Goal: Information Seeking & Learning: Learn about a topic

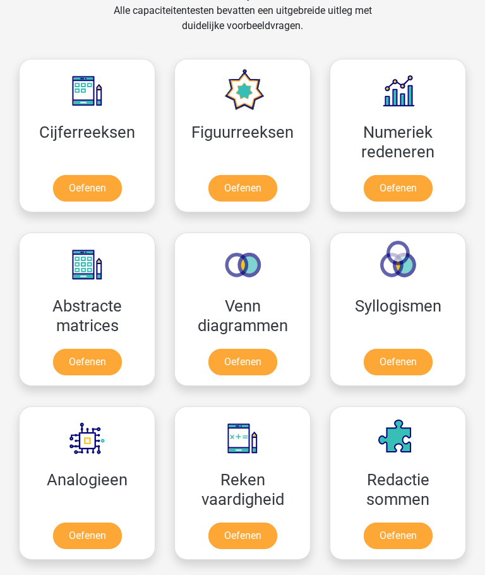
scroll to position [2186, 0]
click at [410, 355] on link "Oefenen" at bounding box center [398, 362] width 69 height 27
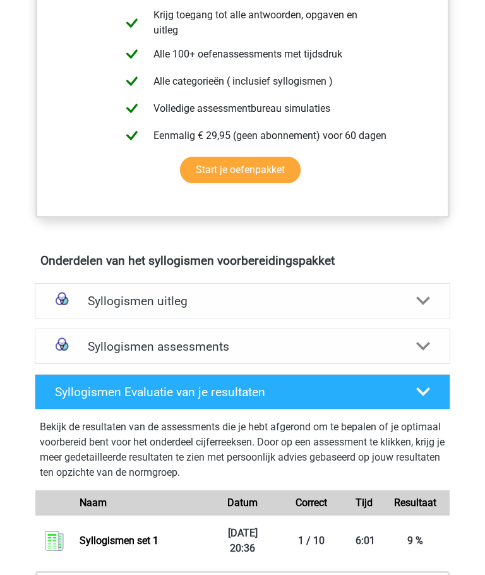
scroll to position [513, 0]
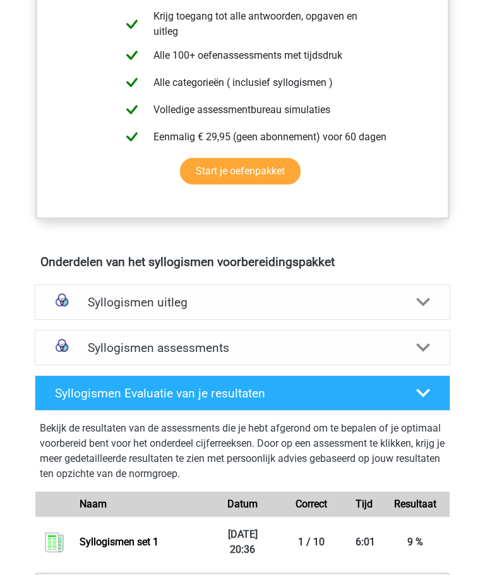
click at [421, 298] on icon at bounding box center [424, 303] width 14 height 14
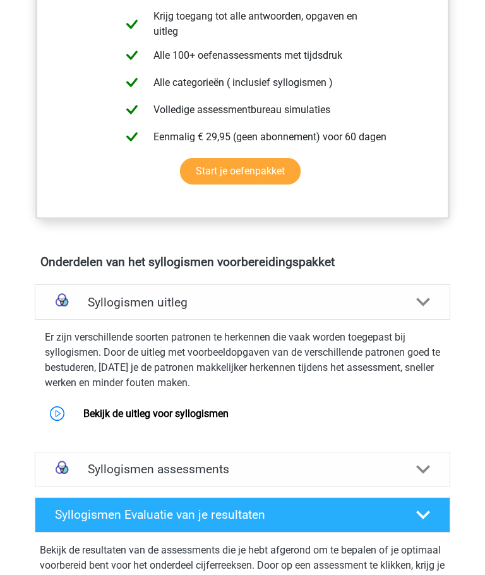
click at [126, 415] on link "Bekijk de uitleg voor syllogismen" at bounding box center [155, 414] width 145 height 12
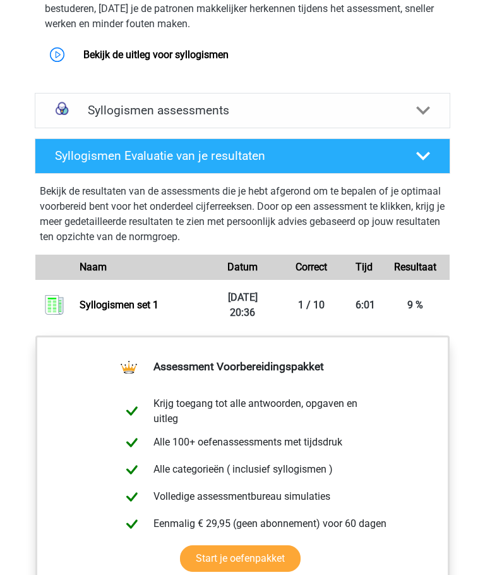
scroll to position [875, 0]
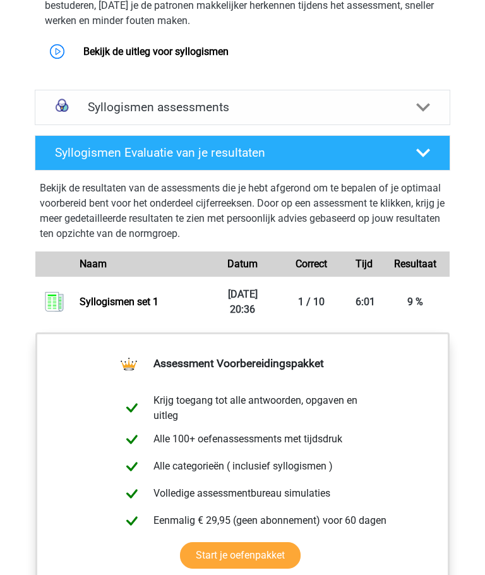
click at [301, 543] on link "Start je oefenpakket" at bounding box center [240, 556] width 121 height 27
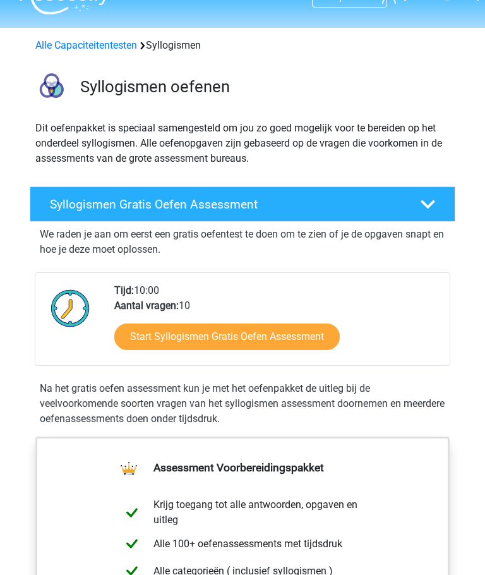
scroll to position [0, 0]
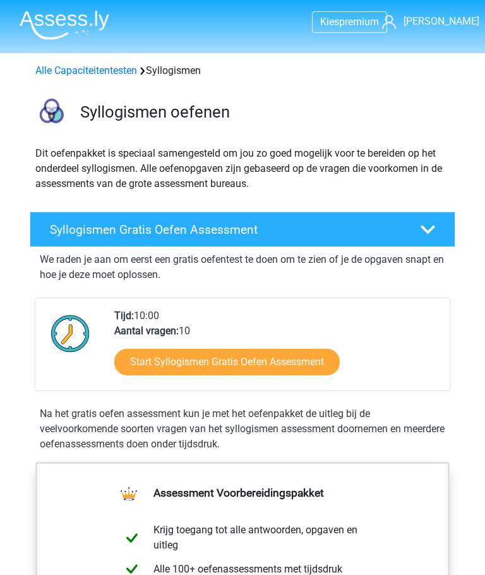
click at [170, 358] on link "Start Syllogismen Gratis Oefen Assessment" at bounding box center [227, 362] width 226 height 27
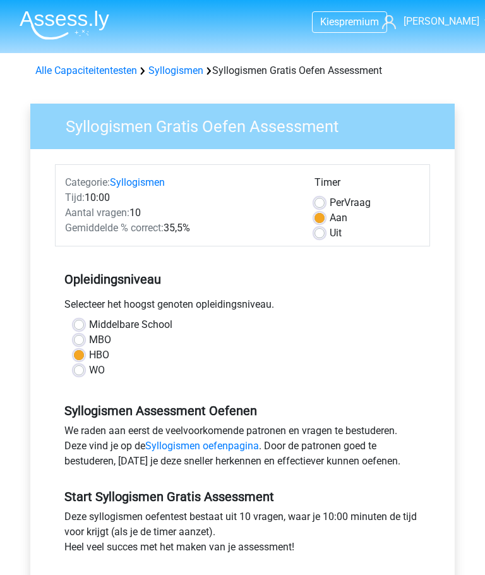
click at [330, 237] on label "Uit" at bounding box center [336, 233] width 12 height 15
click at [320, 237] on input "Uit" at bounding box center [320, 232] width 10 height 13
radio input "true"
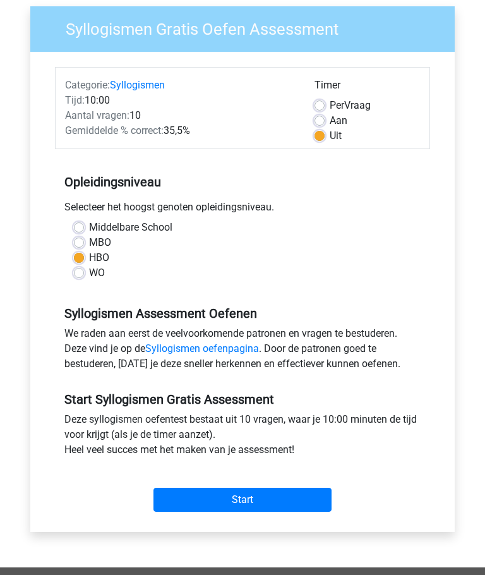
scroll to position [133, 0]
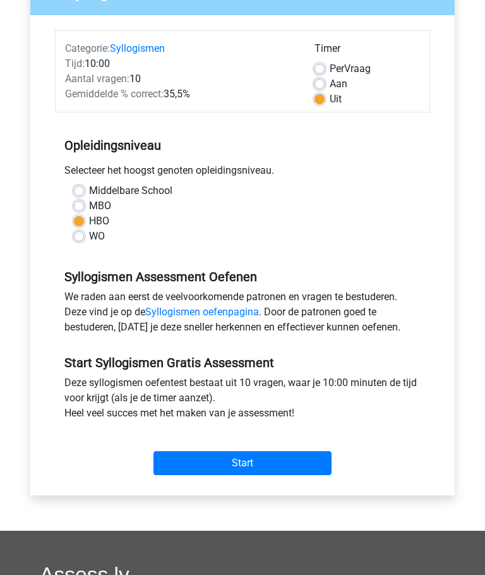
click at [192, 458] on input "Start" at bounding box center [243, 464] width 178 height 24
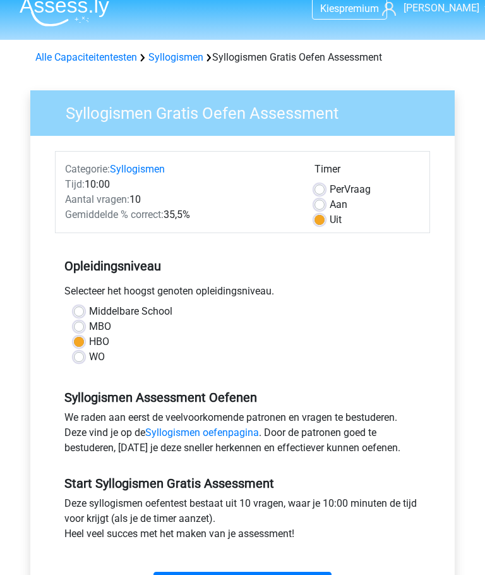
scroll to position [0, 0]
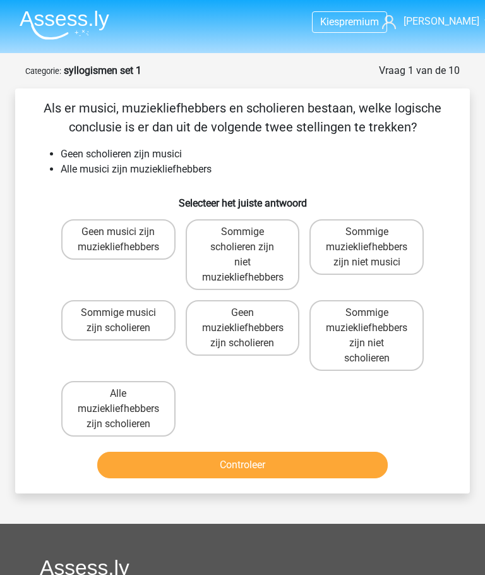
click at [412, 297] on div "Sommige muziekliefhebbers zijn niet scholieren" at bounding box center [367, 335] width 125 height 81
click at [251, 318] on input "Geen muziekliefhebbers zijn scholieren" at bounding box center [247, 317] width 8 height 8
radio input "true"
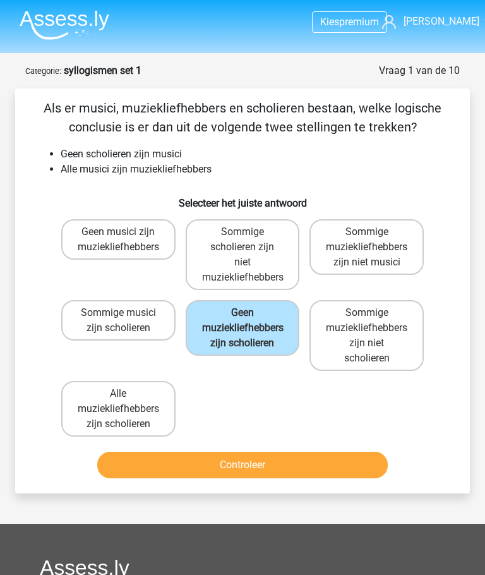
click at [326, 462] on button "Controleer" at bounding box center [242, 465] width 290 height 27
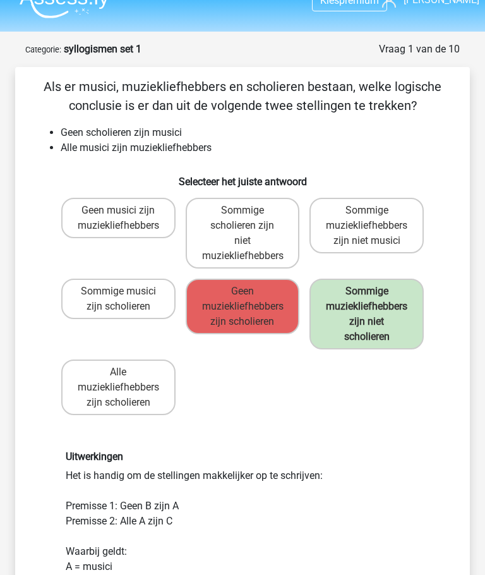
scroll to position [21, 0]
click at [418, 389] on div "Geen musici zijn muziekliefhebbers Sommige scholieren zijn niet muziekliefhebbe…" at bounding box center [242, 307] width 373 height 228
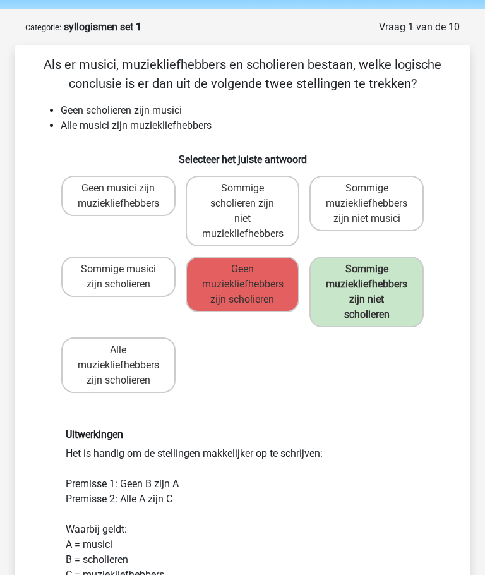
scroll to position [45, 0]
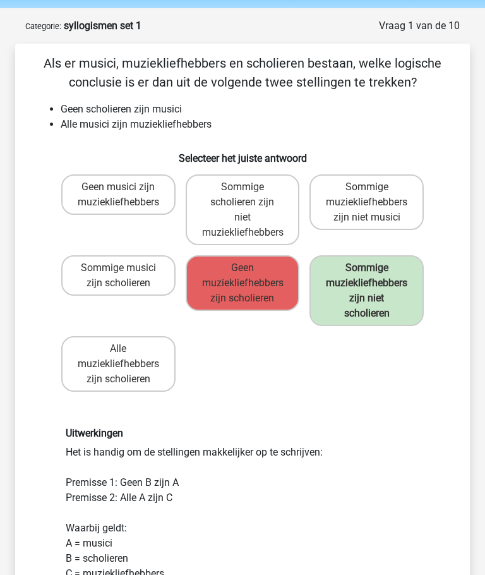
click at [412, 396] on div "Geen musici zijn muziekliefhebbers Sommige scholieren zijn niet muziekliefhebbe…" at bounding box center [242, 283] width 373 height 228
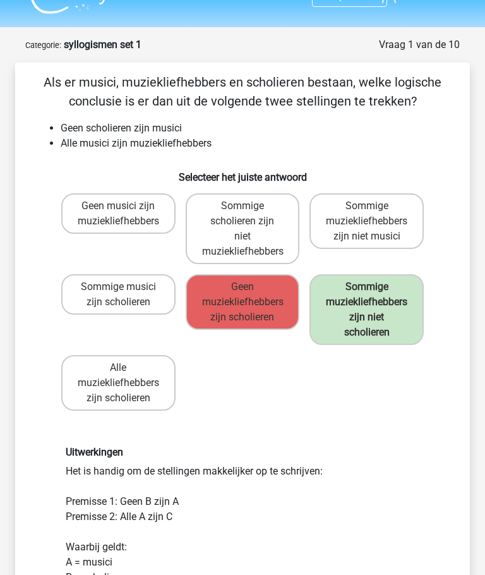
scroll to position [0, 0]
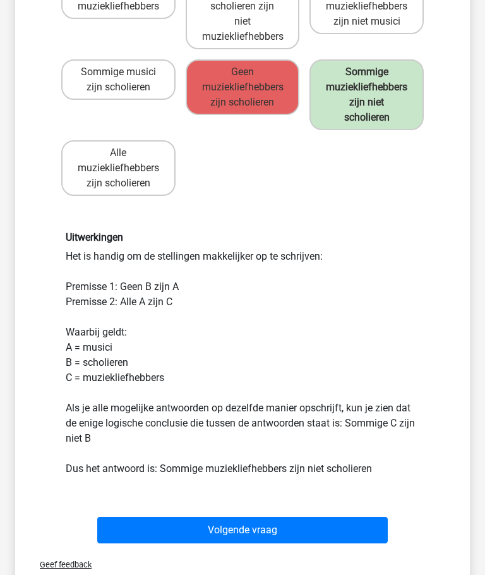
scroll to position [241, 0]
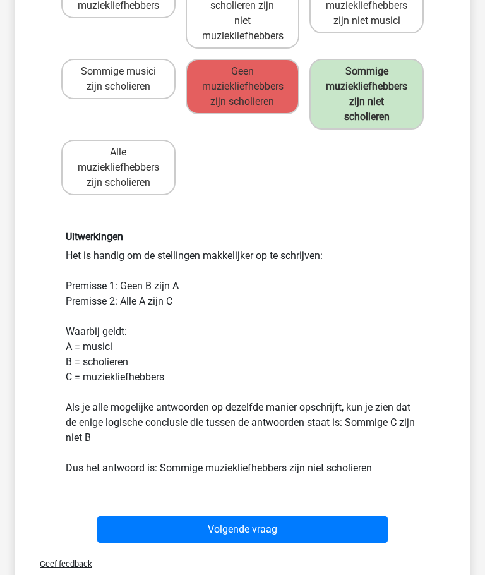
click at [336, 532] on button "Volgende vraag" at bounding box center [242, 529] width 290 height 27
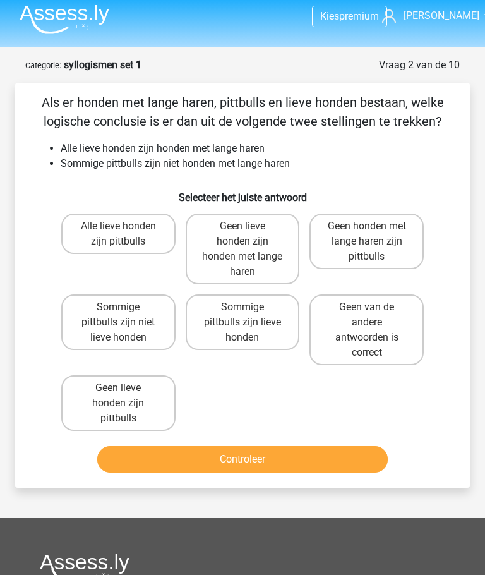
scroll to position [1, 0]
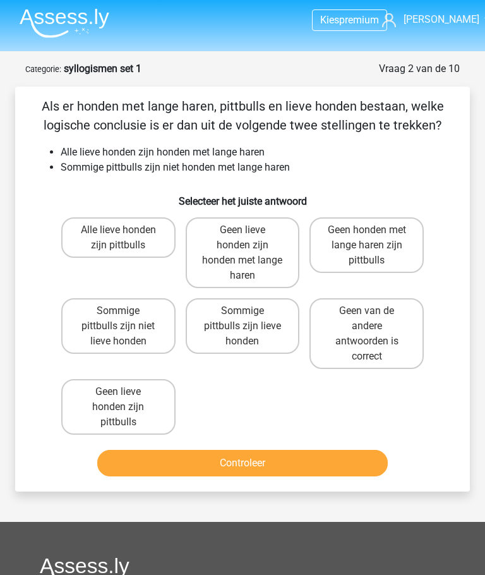
click at [100, 410] on label "Geen lieve honden zijn pittbulls" at bounding box center [118, 408] width 114 height 56
click at [118, 401] on input "Geen lieve honden zijn pittbulls" at bounding box center [122, 397] width 8 height 8
radio input "true"
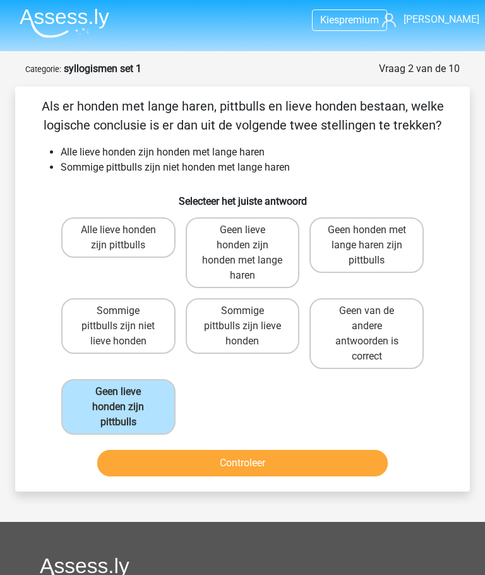
scroll to position [2, 0]
click at [182, 456] on button "Controleer" at bounding box center [242, 463] width 290 height 27
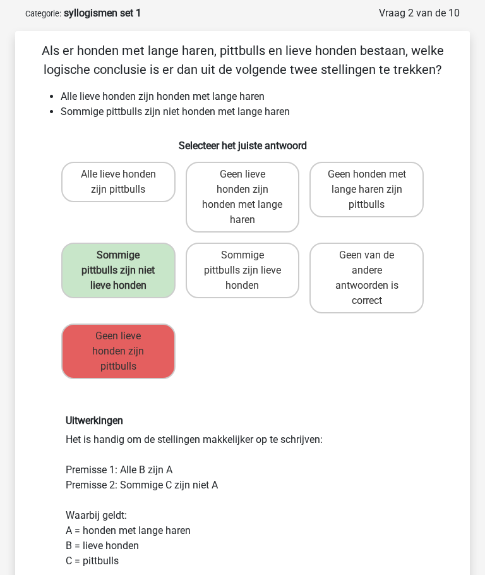
scroll to position [0, 0]
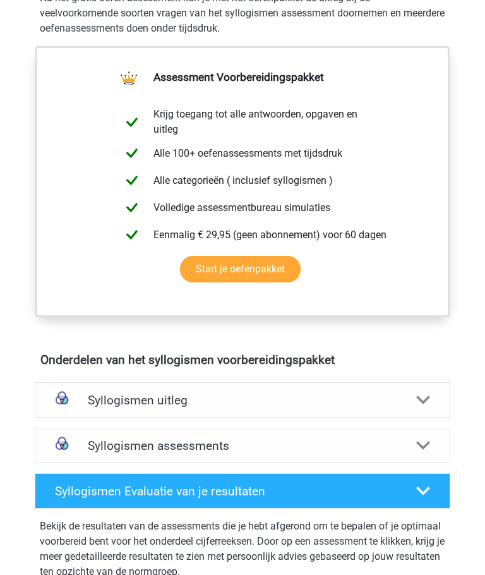
scroll to position [429, 0]
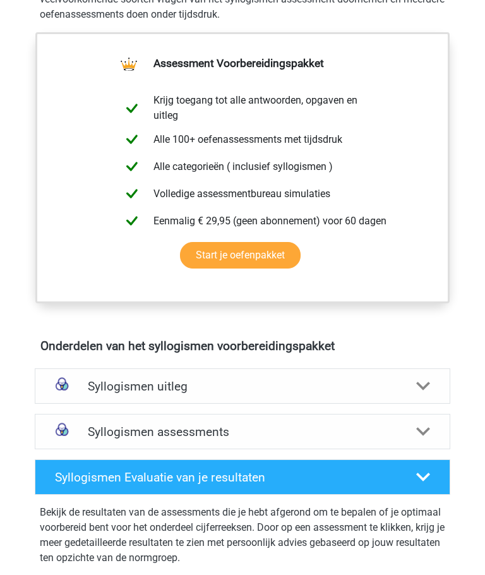
click at [106, 433] on h4 "Syllogismen assessments" at bounding box center [243, 432] width 310 height 15
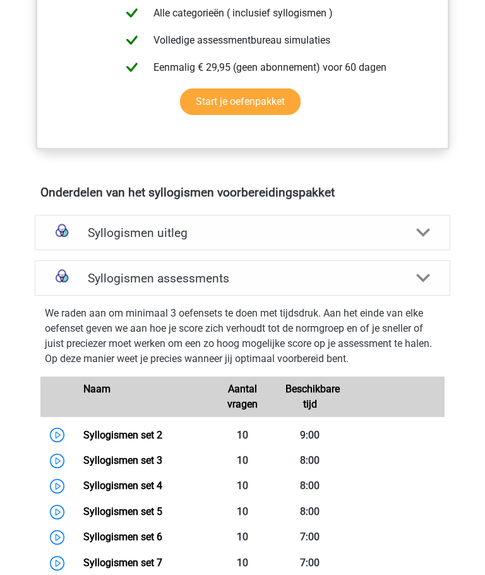
scroll to position [583, 0]
click at [99, 436] on link "Syllogismen set 2" at bounding box center [122, 435] width 79 height 12
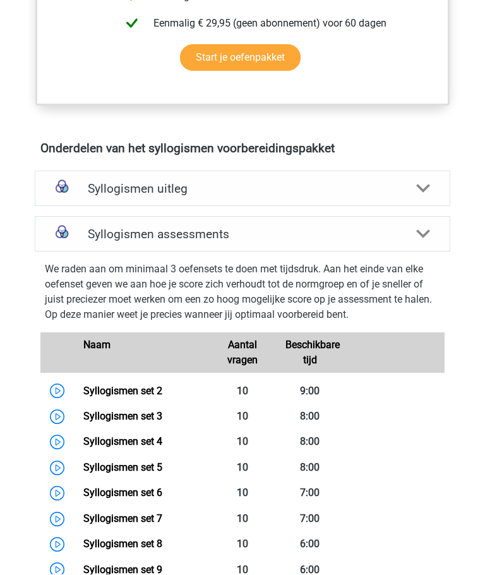
click at [104, 188] on h4 "Syllogismen uitleg" at bounding box center [243, 189] width 310 height 15
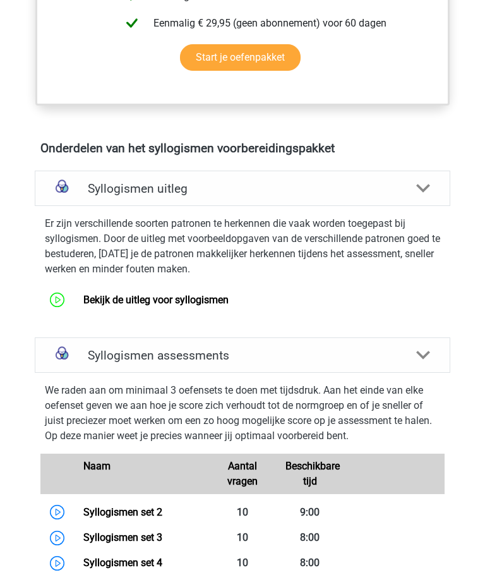
scroll to position [628, 0]
click at [104, 305] on link "Bekijk de uitleg voor syllogismen" at bounding box center [155, 300] width 145 height 12
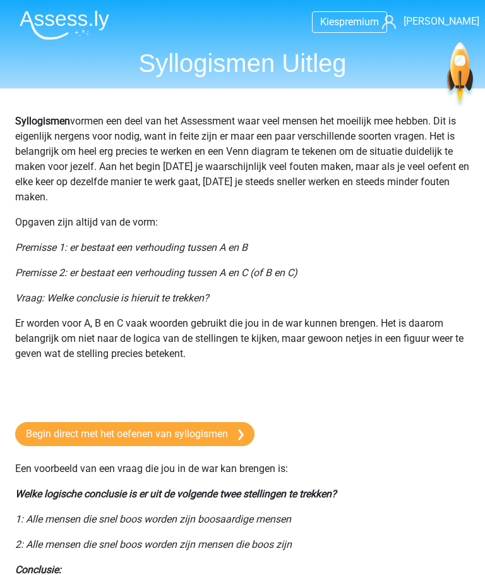
click at [88, 429] on link "Begin direct met het oefenen van syllogismen" at bounding box center [135, 434] width 240 height 24
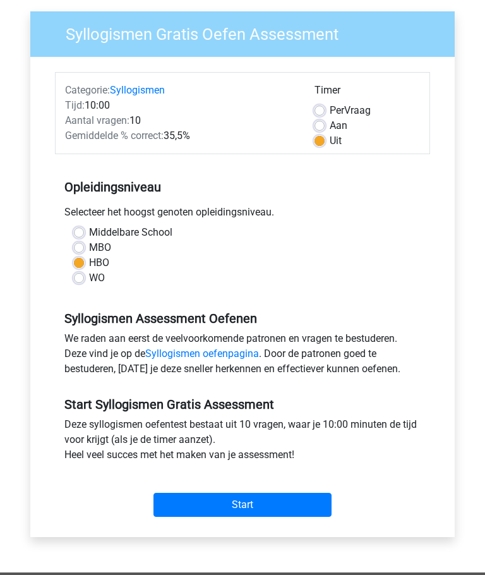
scroll to position [92, 0]
click at [284, 503] on input "Start" at bounding box center [243, 506] width 178 height 24
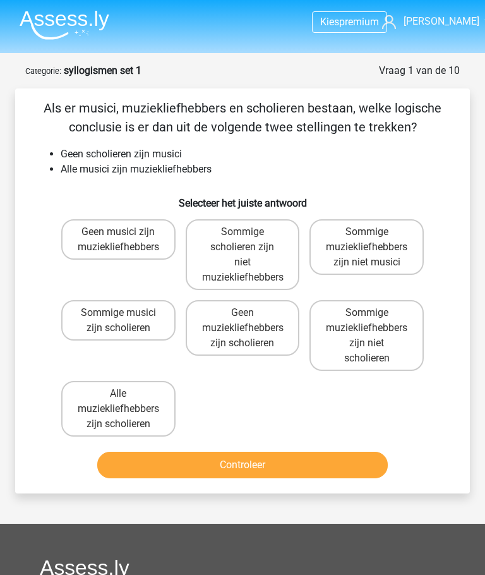
click at [228, 252] on label "Sommige scholieren zijn niet muziekliefhebbers" at bounding box center [243, 254] width 114 height 71
click at [243, 240] on input "Sommige scholieren zijn niet muziekliefhebbers" at bounding box center [247, 236] width 8 height 8
radio input "true"
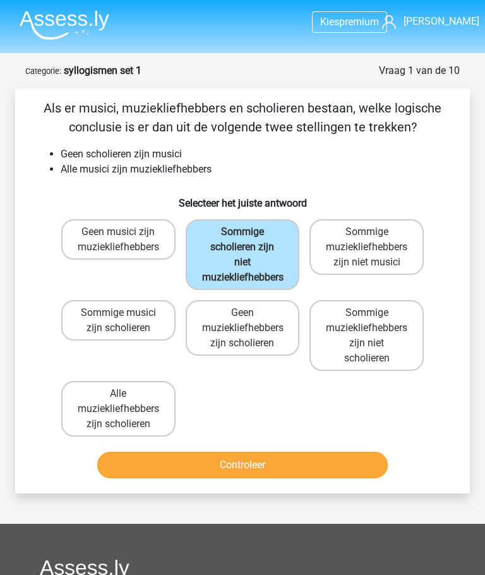
click at [181, 470] on button "Controleer" at bounding box center [242, 465] width 290 height 27
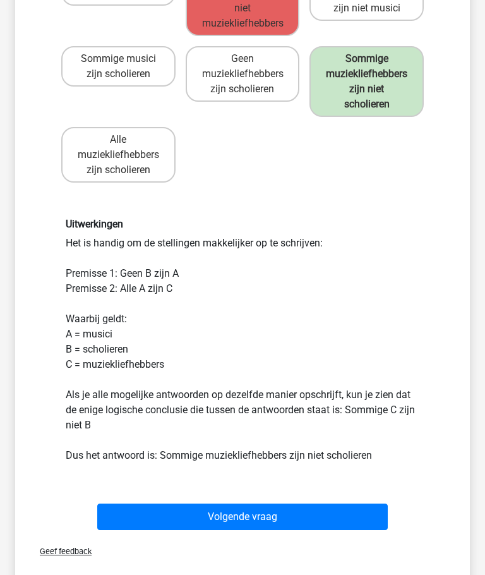
scroll to position [268, 0]
